Goal: Navigation & Orientation: Find specific page/section

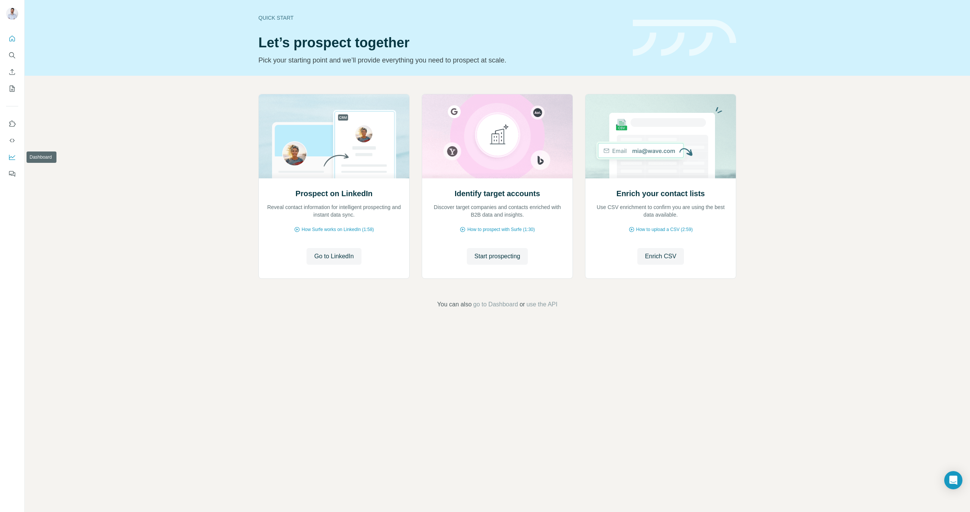
click at [16, 158] on button "Dashboard" at bounding box center [12, 157] width 12 height 14
click at [11, 38] on icon "Quick start" at bounding box center [12, 39] width 8 height 8
